Goal: Task Accomplishment & Management: Manage account settings

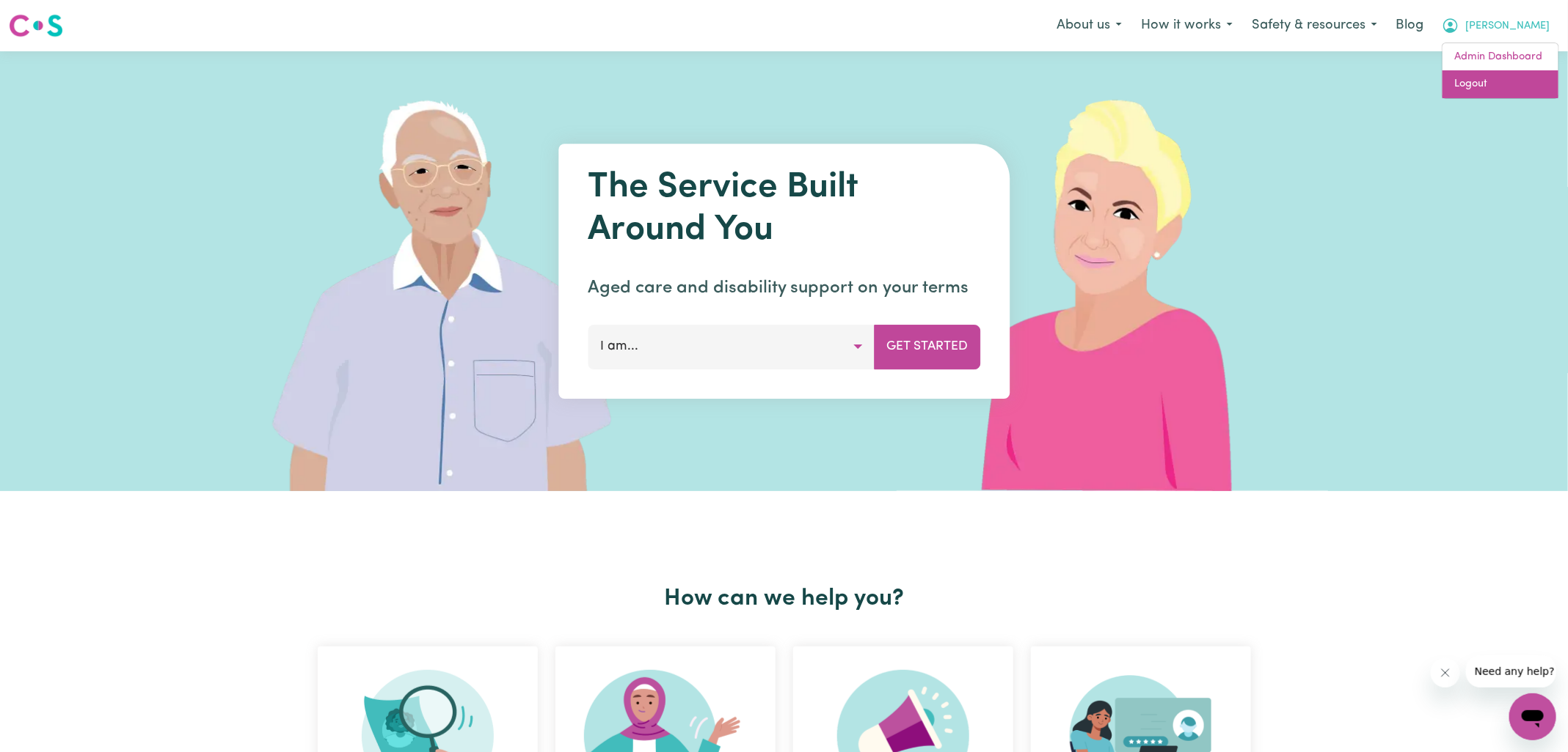
click at [1472, 82] on link "Logout" at bounding box center [1501, 85] width 116 height 28
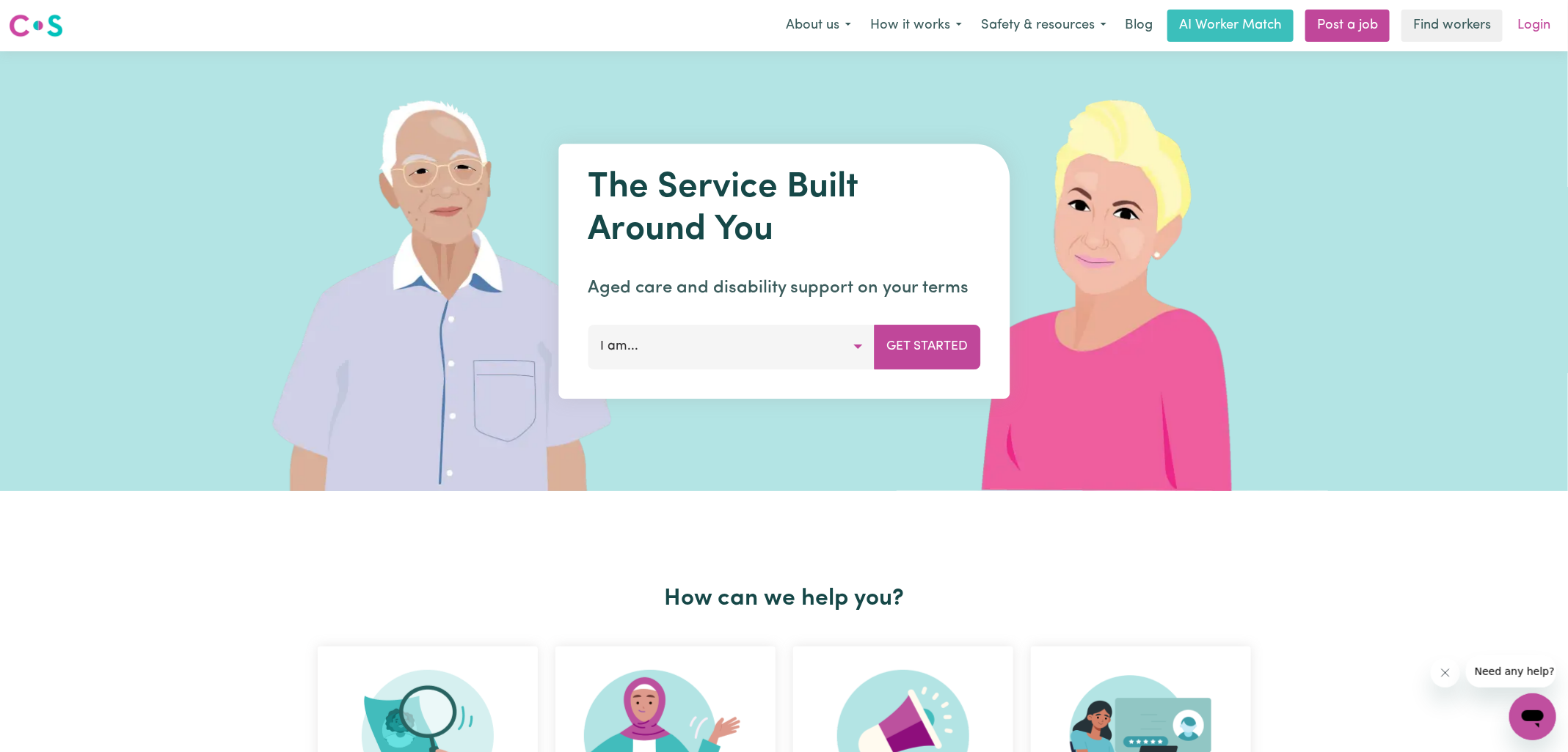
click at [1549, 26] on link "Login" at bounding box center [1534, 26] width 50 height 32
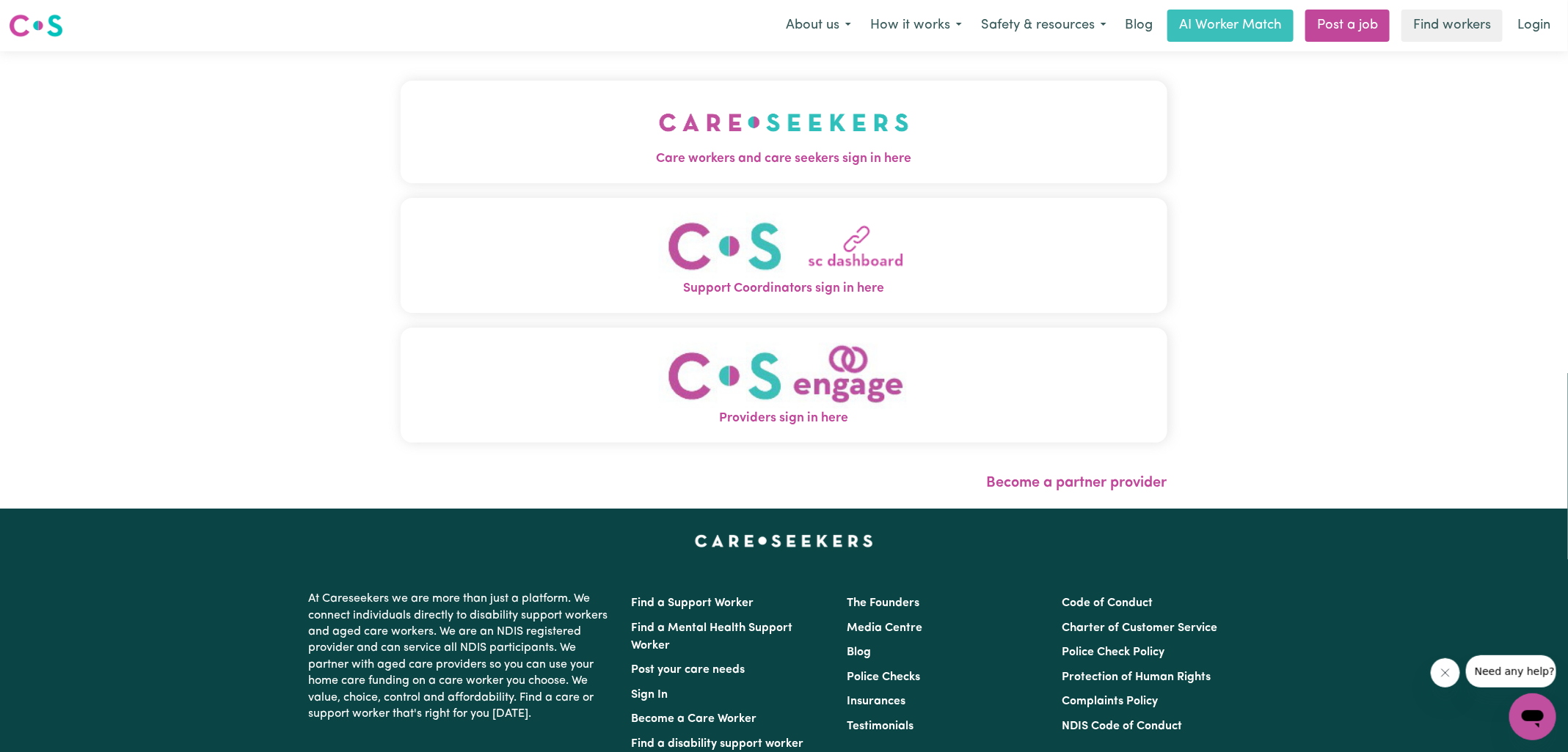
click at [702, 140] on img "Care workers and care seekers sign in here" at bounding box center [784, 122] width 250 height 54
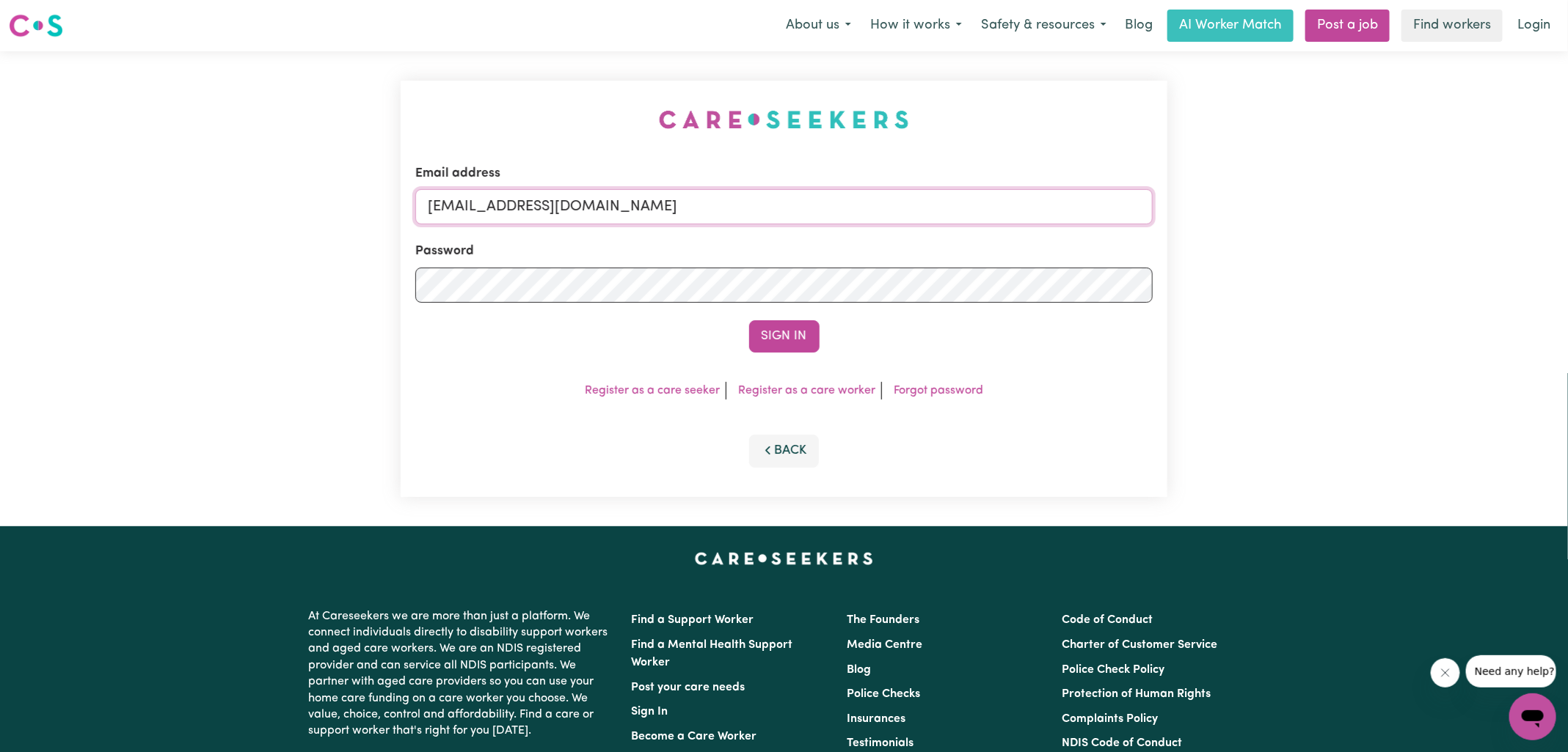
drag, startPoint x: 505, startPoint y: 205, endPoint x: 837, endPoint y: 218, distance: 332.3
click at [837, 218] on input "[EMAIL_ADDRESS][DOMAIN_NAME]" at bounding box center [784, 207] width 738 height 35
paste input "DominicHCHD"
type input "[EMAIL_ADDRESS][DOMAIN_NAME]"
drag, startPoint x: 576, startPoint y: 73, endPoint x: 657, endPoint y: 91, distance: 83.0
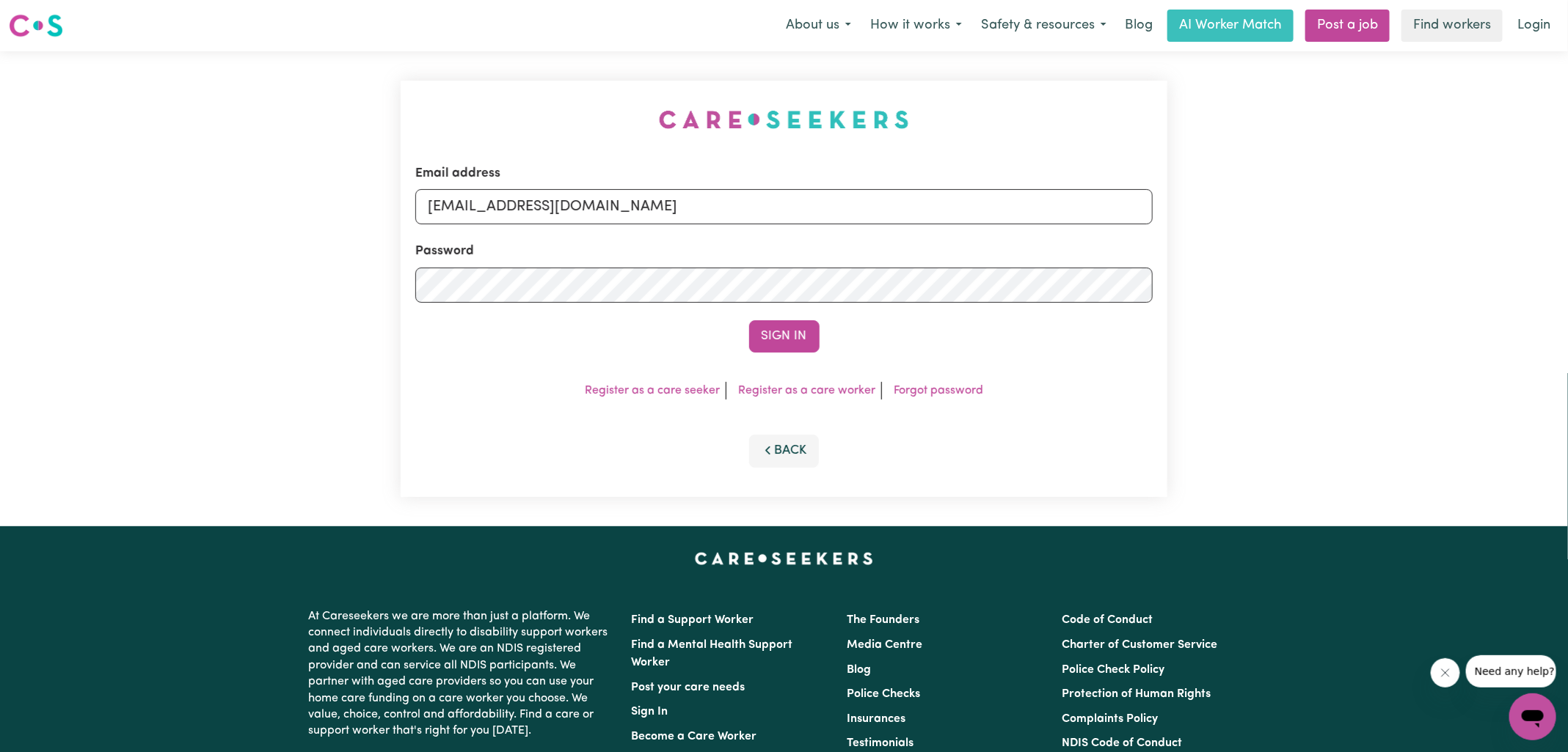
click at [577, 73] on div "Email address [EMAIL_ADDRESS][DOMAIN_NAME] Password Sign In Register as a care …" at bounding box center [784, 288] width 784 height 475
click at [795, 339] on button "Sign In" at bounding box center [785, 337] width 71 height 32
